Goal: Book appointment/travel/reservation

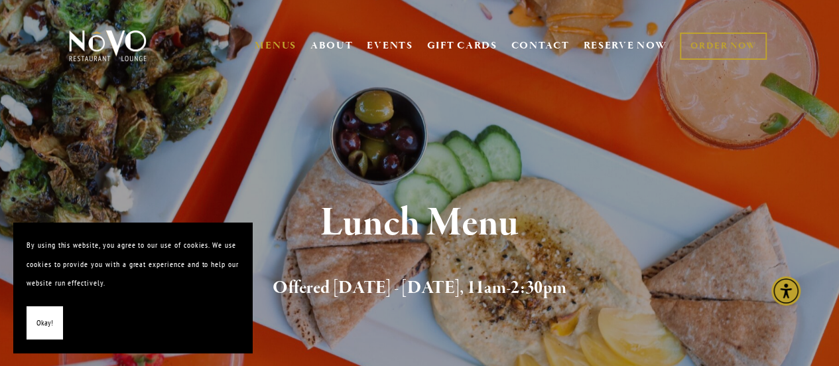
click at [48, 314] on span "Okay!" at bounding box center [44, 322] width 17 height 19
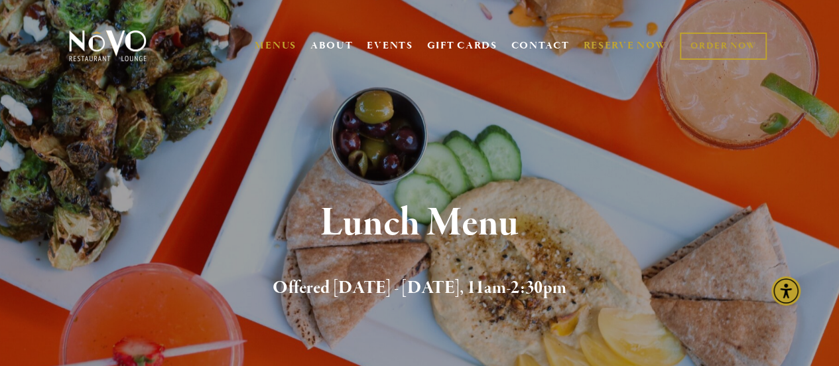
click at [624, 40] on link "RESERVE NOW" at bounding box center [625, 45] width 84 height 25
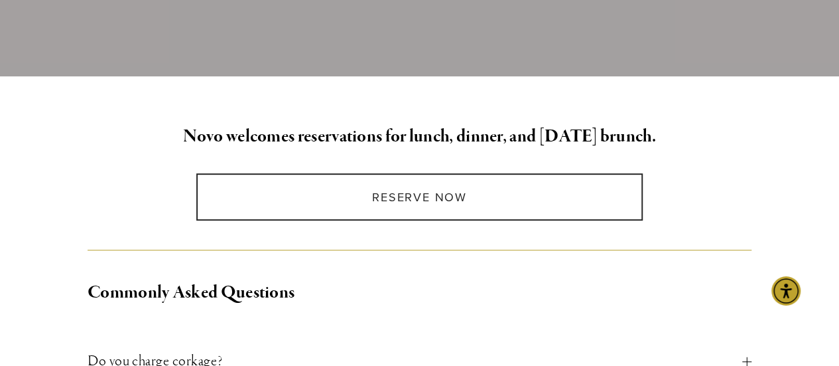
scroll to position [265, 0]
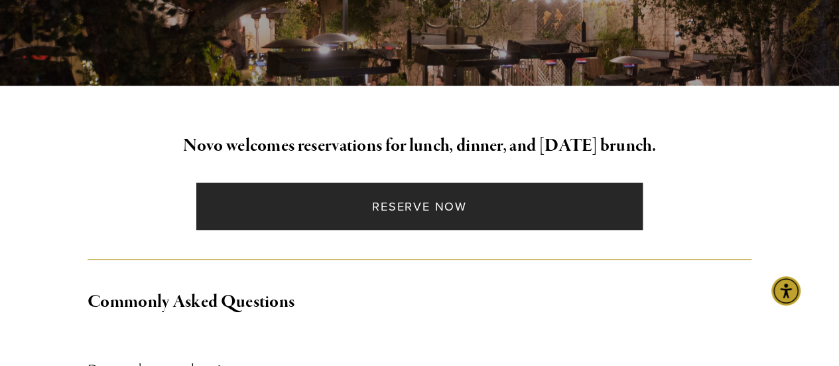
click at [450, 204] on link "Reserve Now" at bounding box center [419, 205] width 447 height 47
